Goal: Obtain resource: Obtain resource

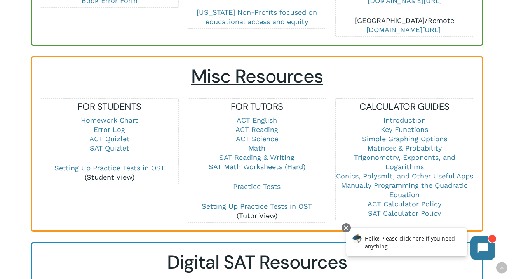
scroll to position [505, 0]
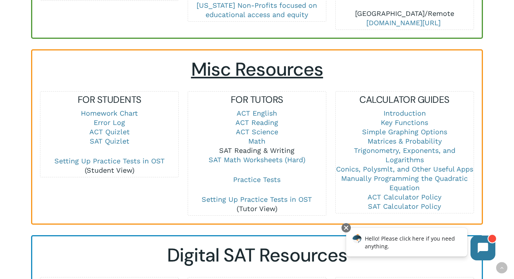
click at [246, 147] on link "SAT Reading & Writing" at bounding box center [256, 151] width 75 height 8
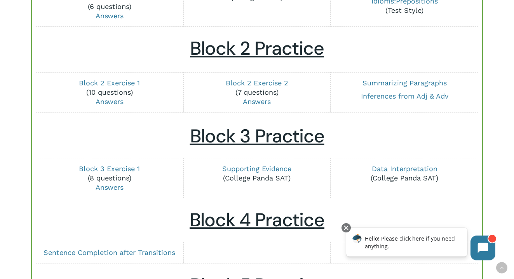
scroll to position [330, 0]
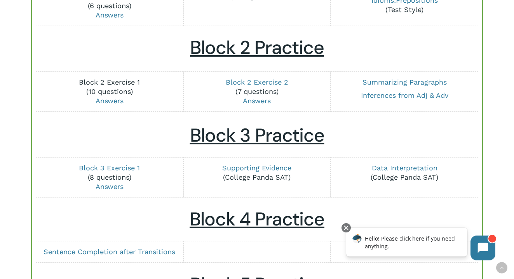
click at [118, 84] on link "Block 2 Exercise 1" at bounding box center [109, 82] width 61 height 8
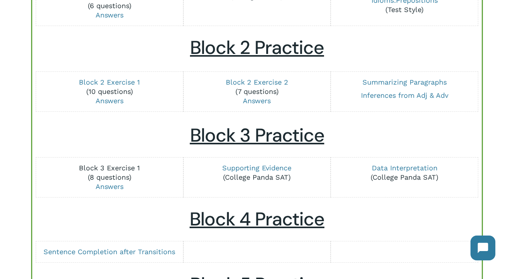
click at [122, 168] on link "Block 3 Exercise 1" at bounding box center [109, 168] width 61 height 8
